Goal: Obtain resource: Download file/media

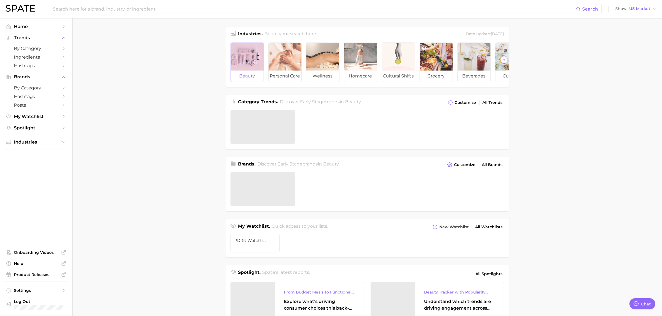
click at [242, 63] on div at bounding box center [247, 57] width 33 height 28
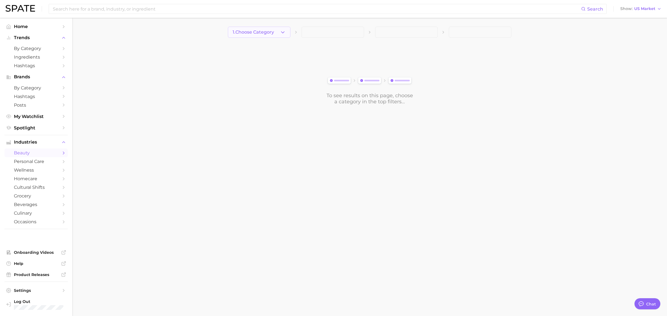
click at [237, 28] on button "1. Choose Category" at bounding box center [259, 32] width 63 height 11
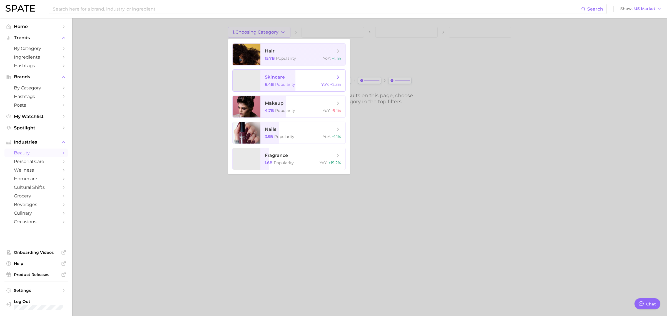
click at [262, 81] on span "skincare 6.4b Popularity YoY : +2.3%" at bounding box center [302, 81] width 85 height 22
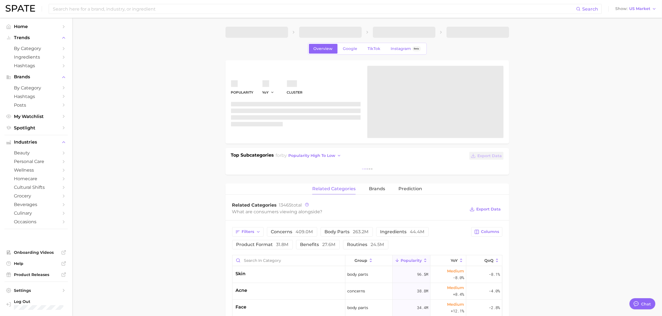
type textarea "x"
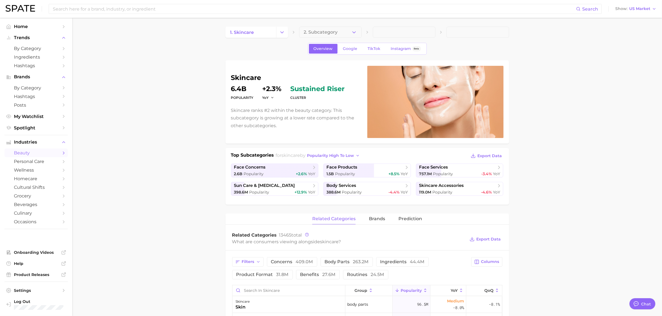
click at [353, 33] on icon "button" at bounding box center [354, 32] width 6 height 6
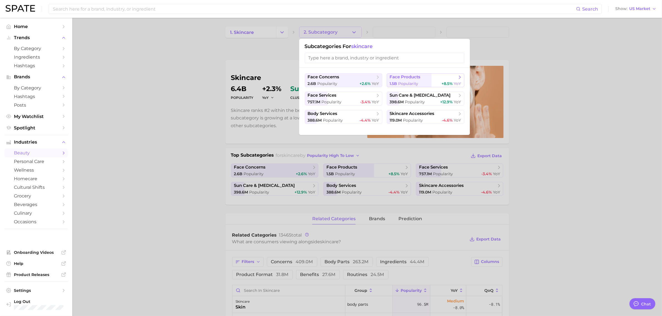
click at [403, 77] on span "face products" at bounding box center [405, 76] width 31 height 5
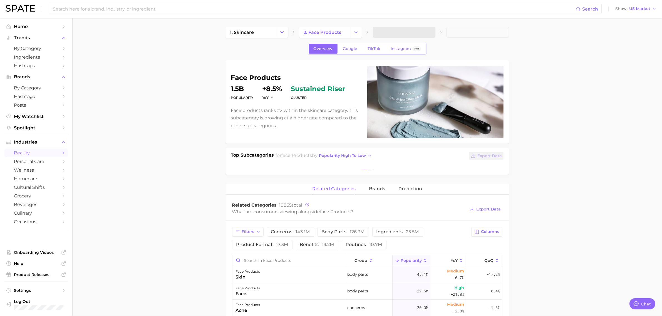
click at [396, 33] on span at bounding box center [404, 32] width 63 height 11
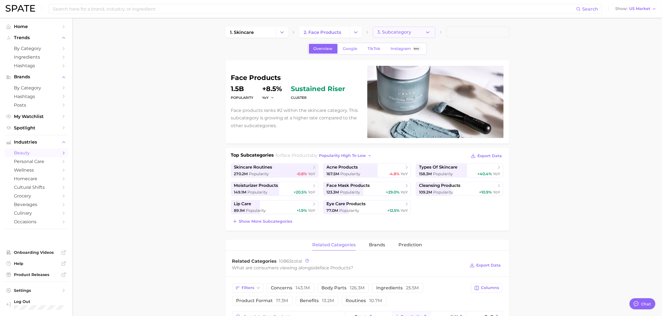
click at [415, 34] on button "3. Subcategory" at bounding box center [404, 32] width 63 height 11
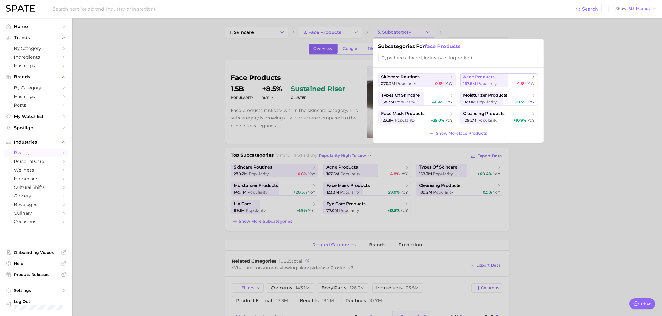
click at [480, 77] on span "acne products" at bounding box center [478, 76] width 31 height 5
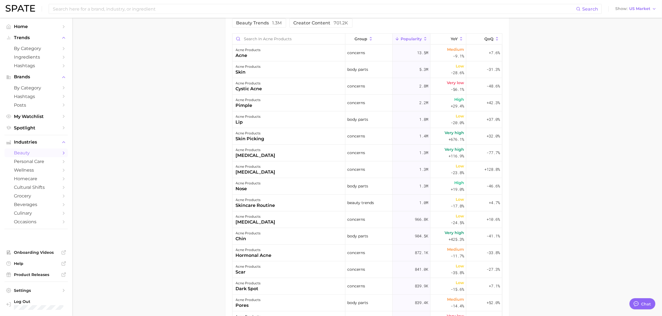
scroll to position [208, 0]
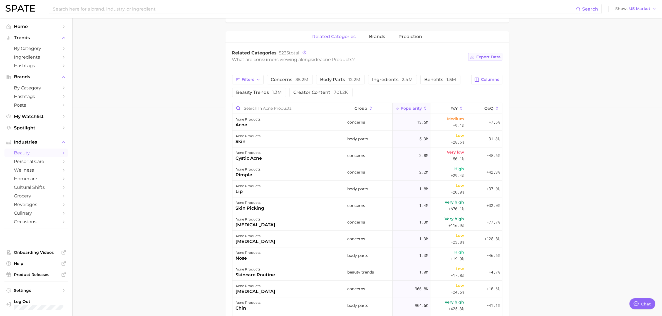
click at [488, 56] on span "Export Data" at bounding box center [488, 57] width 24 height 5
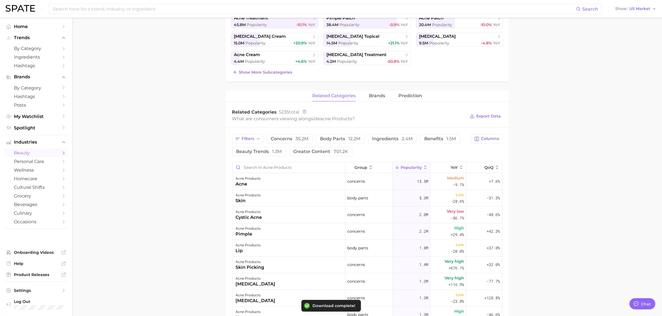
scroll to position [0, 0]
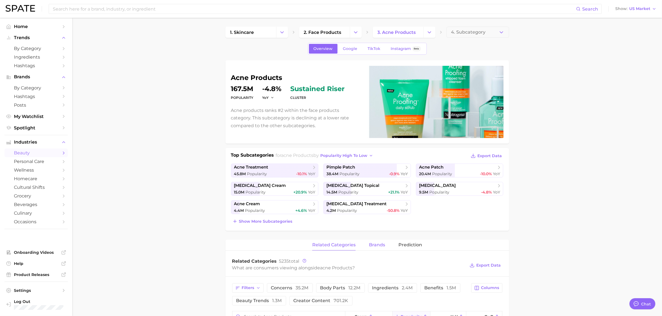
click at [370, 241] on button "brands" at bounding box center [377, 245] width 16 height 11
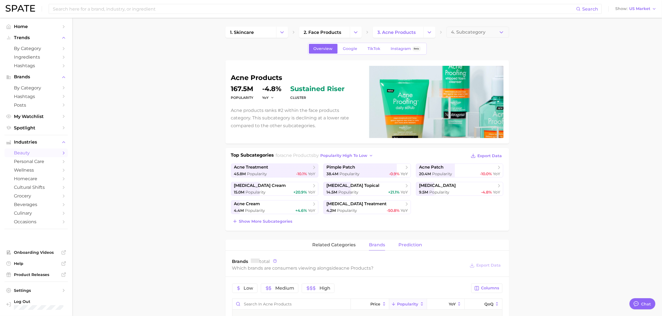
click at [409, 241] on button "Prediction" at bounding box center [410, 245] width 24 height 11
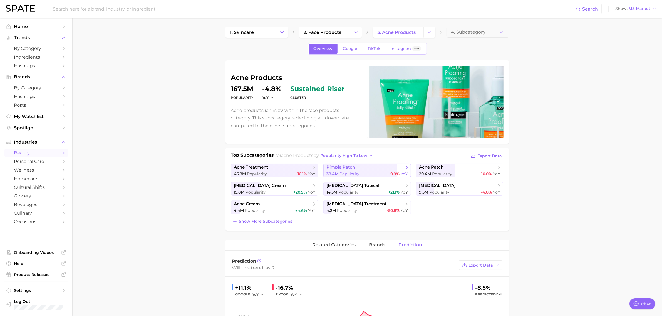
click at [359, 166] on span "pimple patch" at bounding box center [364, 168] width 77 height 6
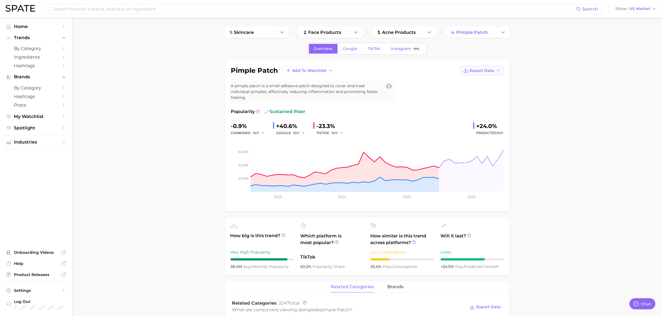
click at [489, 70] on span "Export Data" at bounding box center [482, 70] width 24 height 5
click at [484, 81] on button "Time Series CSV" at bounding box center [472, 81] width 61 height 10
